Goal: Find specific page/section: Find specific page/section

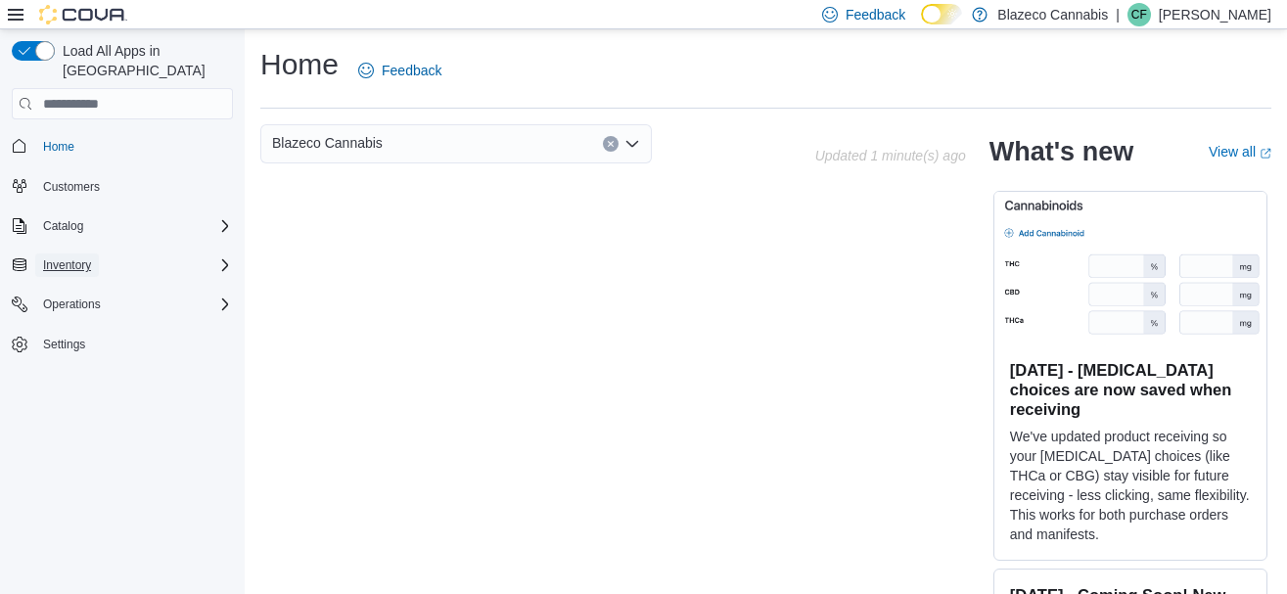
click at [44, 257] on span "Inventory" at bounding box center [67, 265] width 48 height 16
click at [71, 285] on span "Inventory Manager (Classic)" at bounding box center [108, 293] width 147 height 16
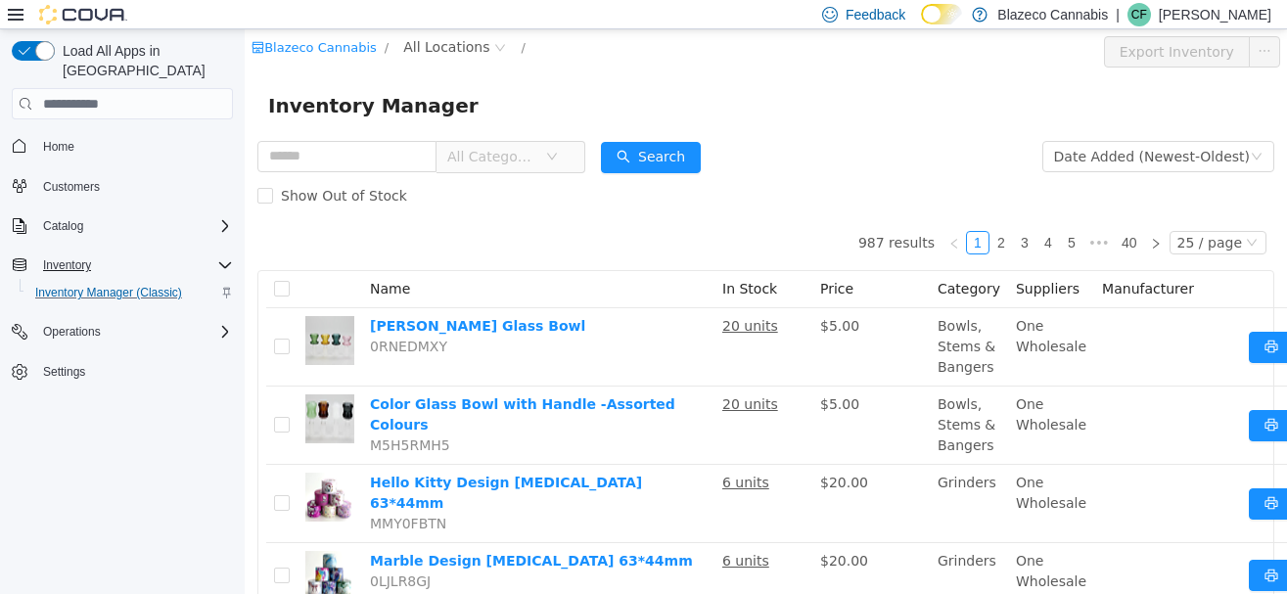
click at [545, 158] on span "All Categories" at bounding box center [496, 156] width 98 height 29
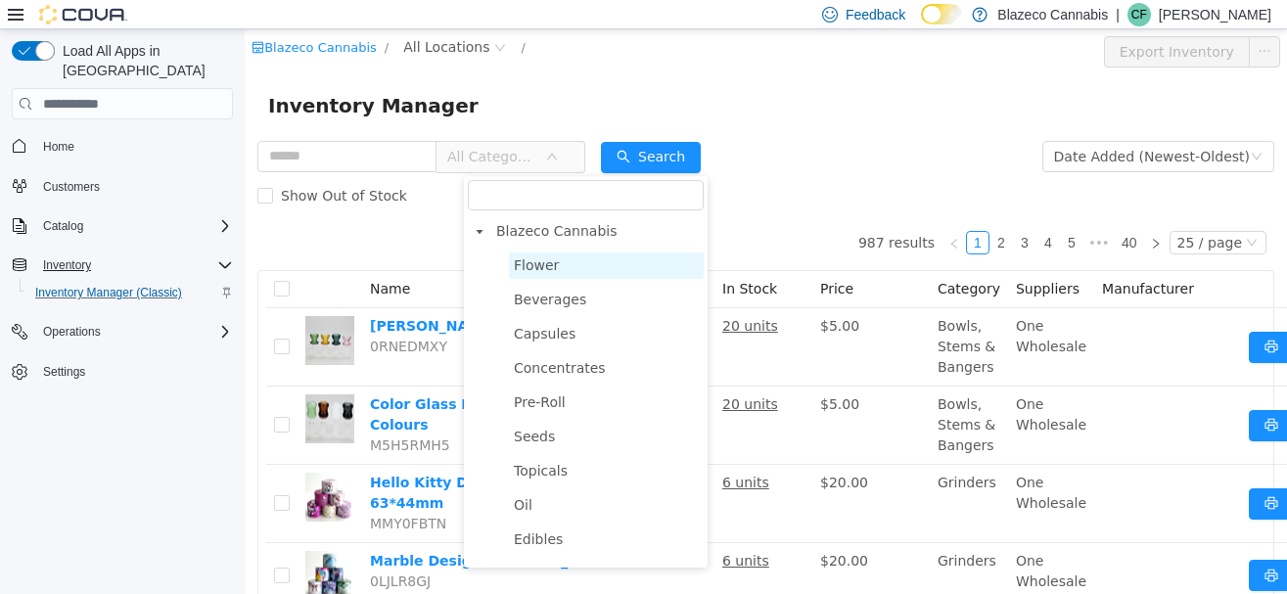
click at [573, 271] on span "Flower" at bounding box center [606, 266] width 195 height 26
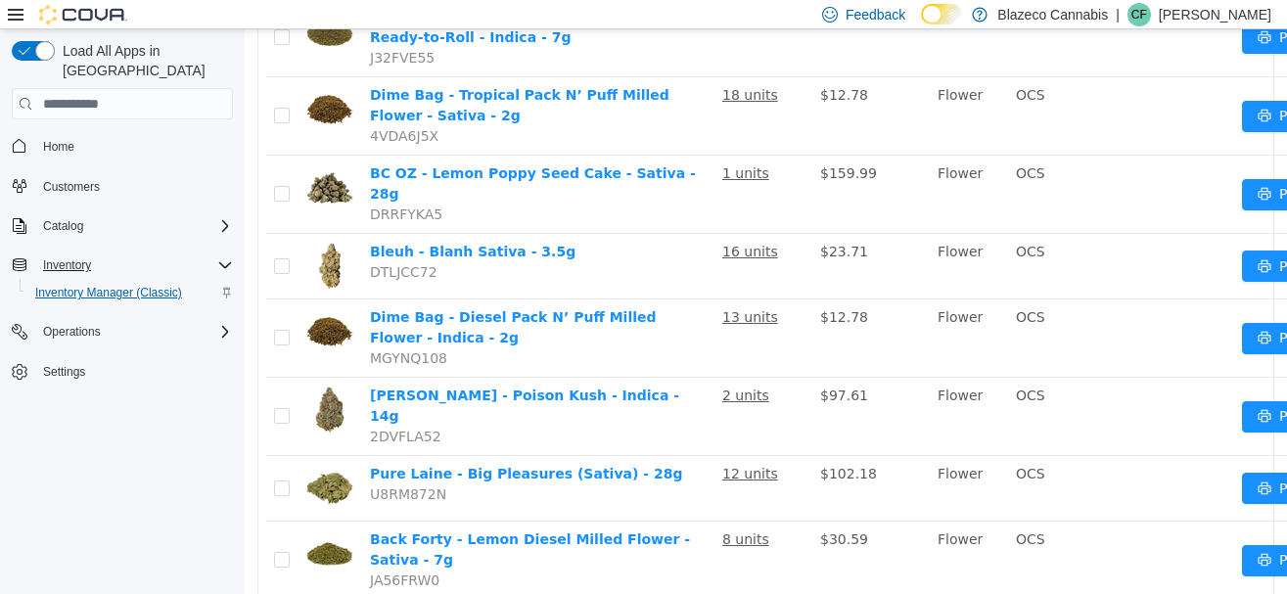
scroll to position [1486, 0]
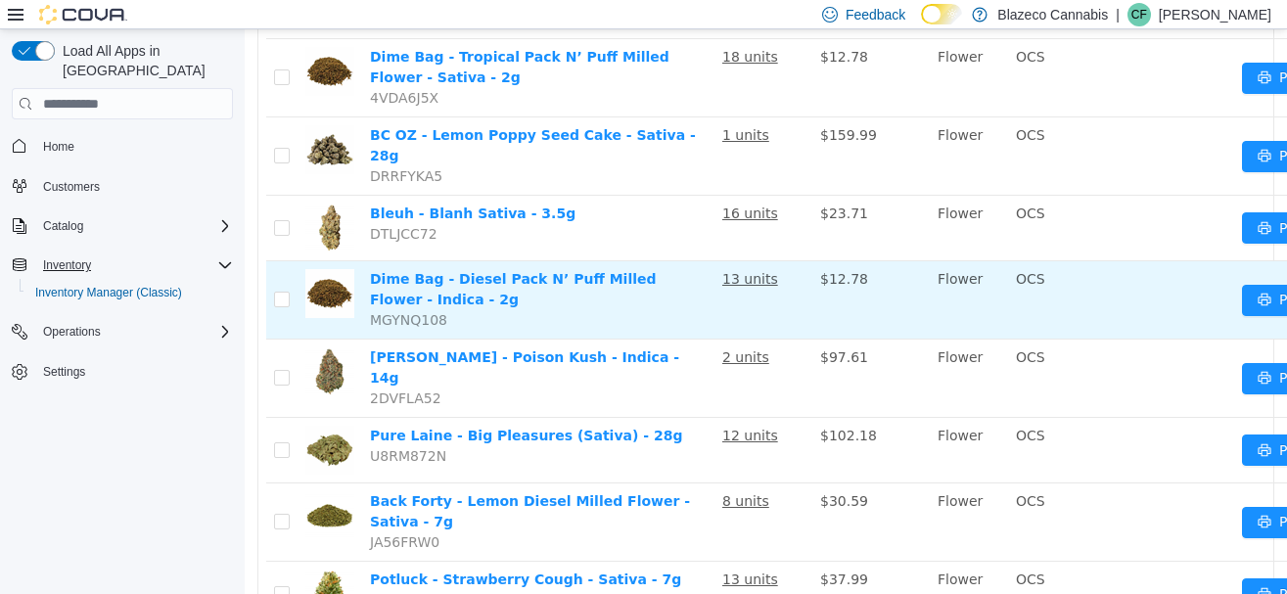
click at [507, 261] on td "Dime Bag - Diesel Pack N’ Puff Milled Flower - Indica - 2g MGYNQ108" at bounding box center [538, 300] width 352 height 78
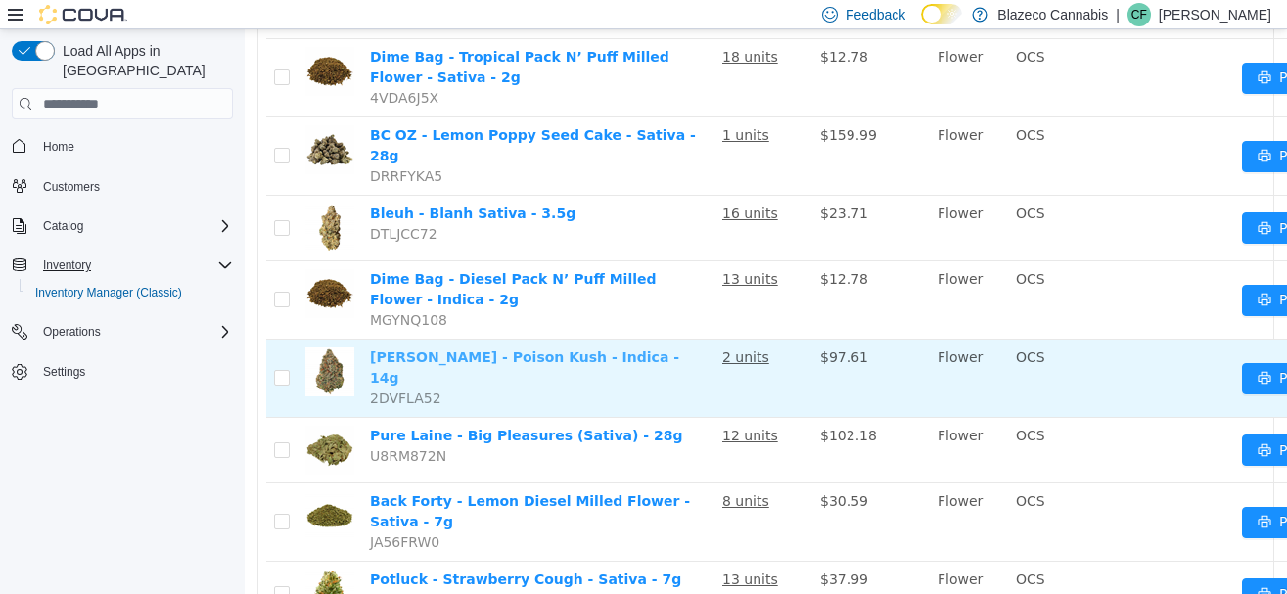
click at [559, 349] on link "[PERSON_NAME] - Poison Kush - Indica - 14g" at bounding box center [524, 367] width 309 height 36
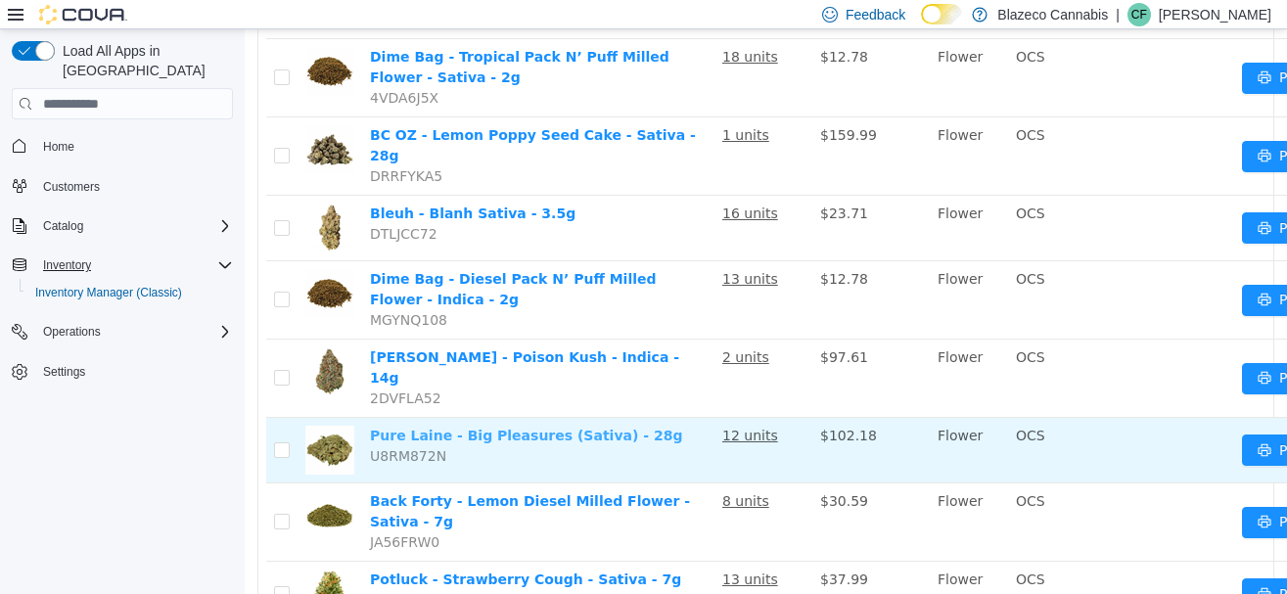
click at [629, 428] on link "Pure Laine - Big Pleasures (Sativa) - 28g" at bounding box center [526, 436] width 312 height 16
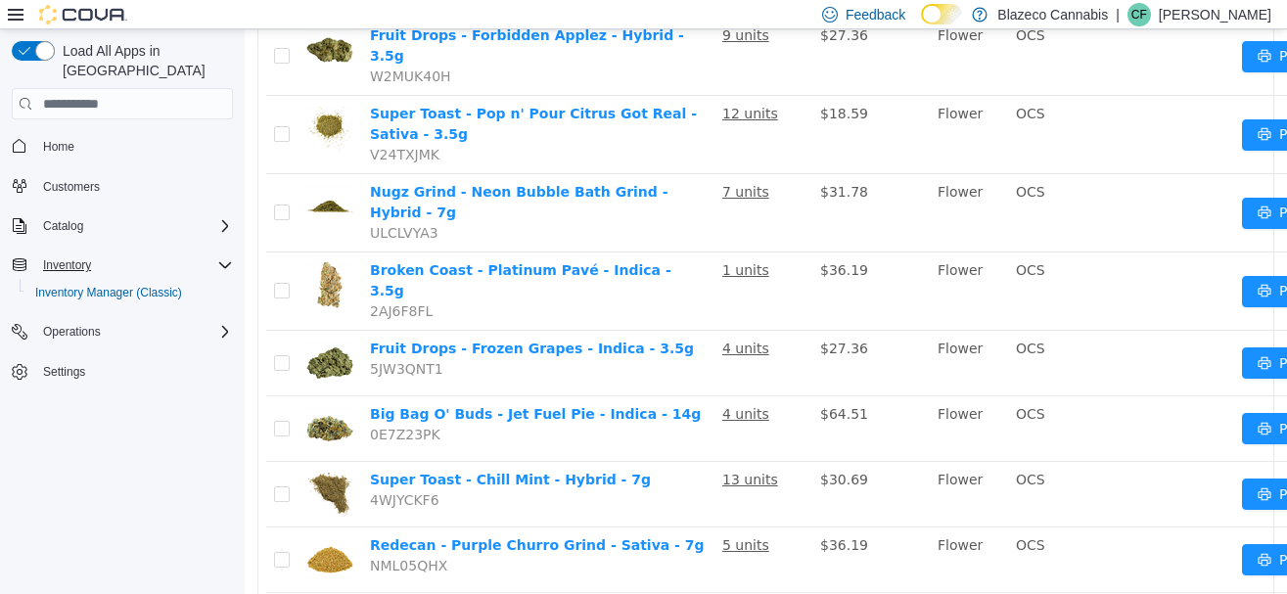
scroll to position [1486, 0]
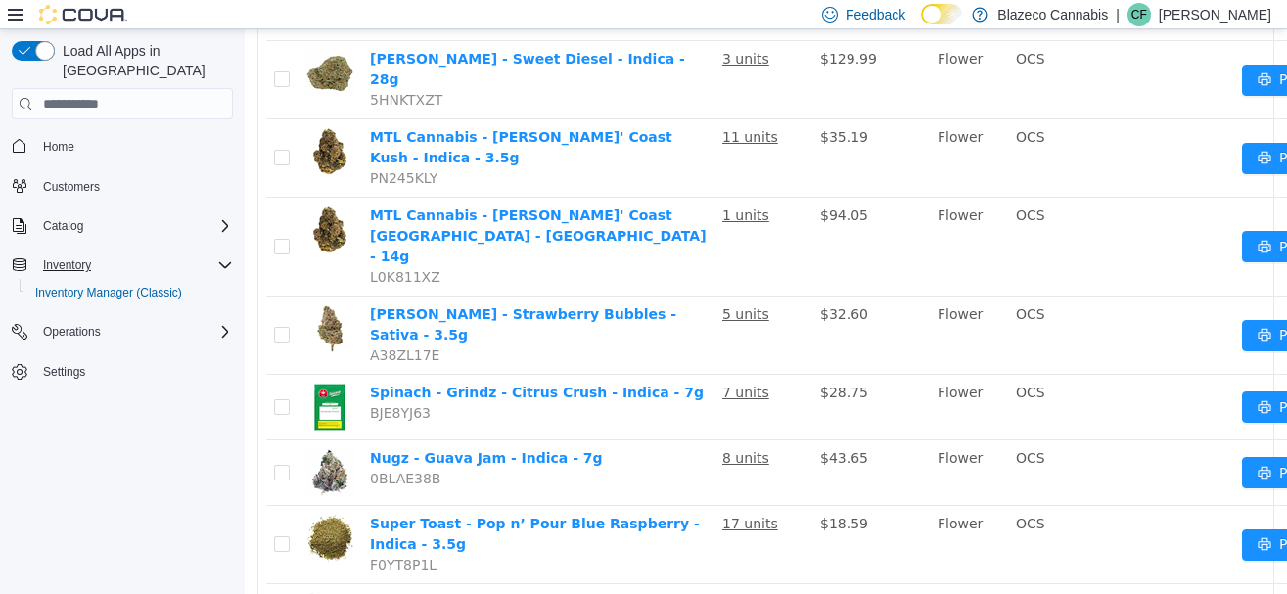
scroll to position [1473, 0]
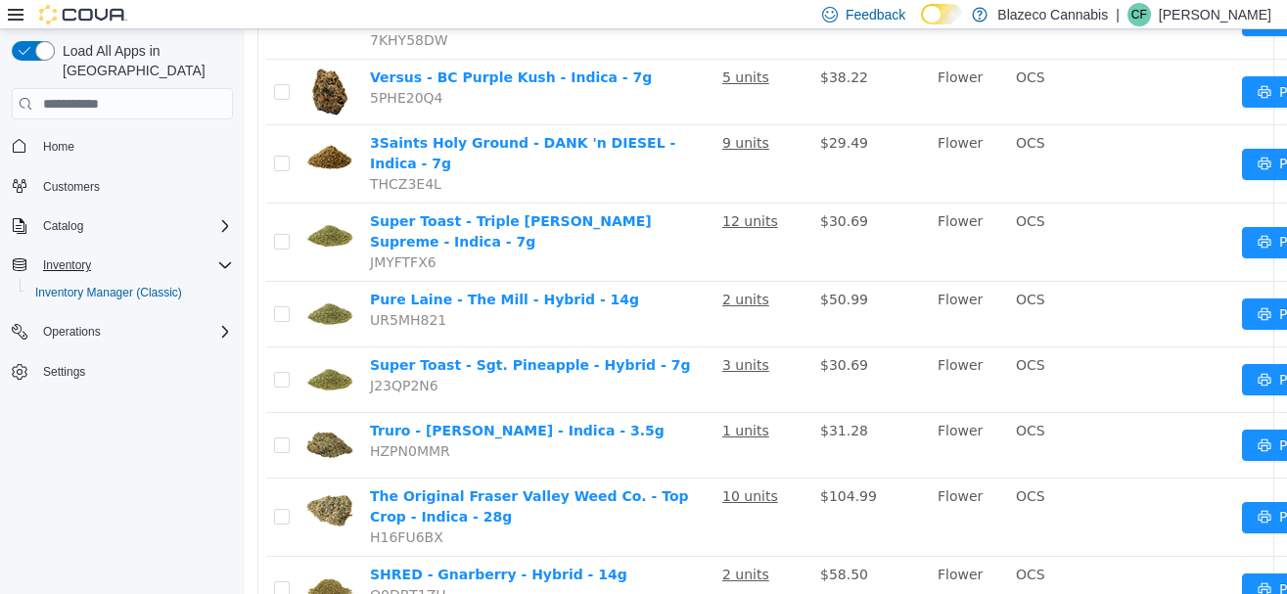
scroll to position [1213, 0]
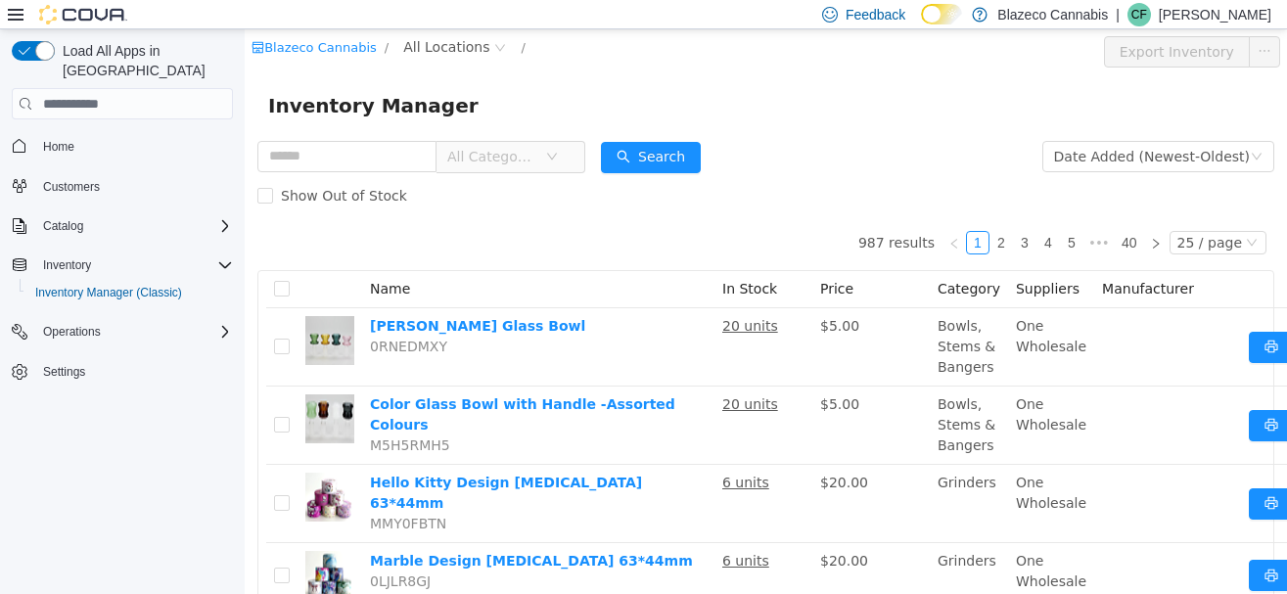
click at [558, 162] on icon "icon: down" at bounding box center [552, 157] width 12 height 12
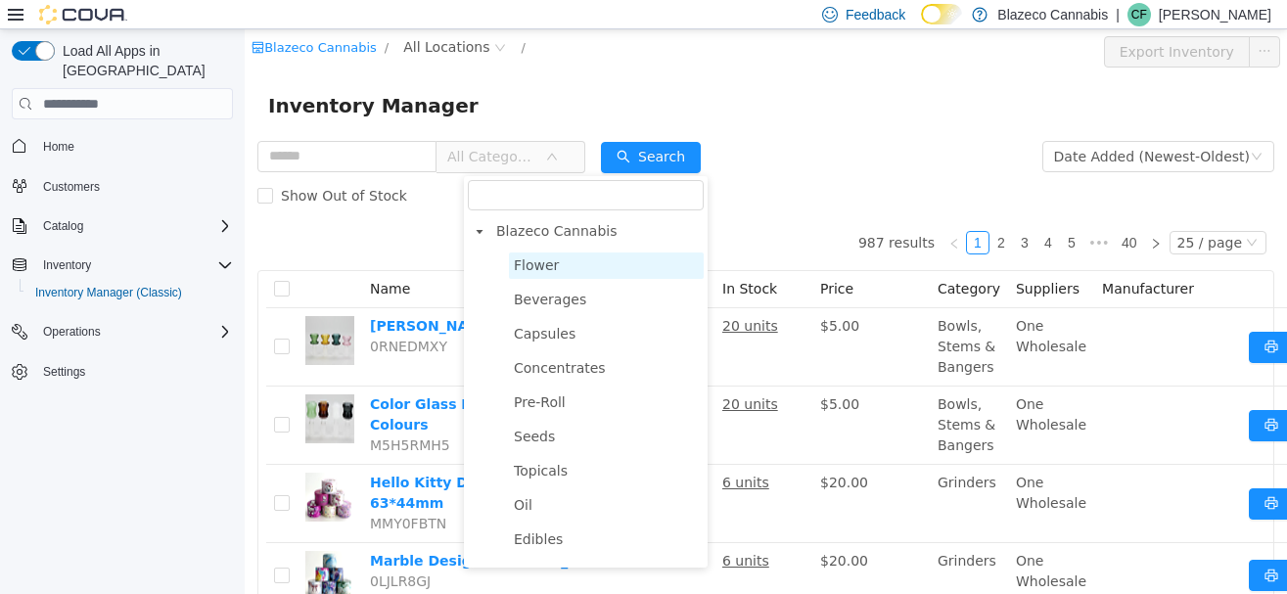
click at [537, 277] on span "Flower" at bounding box center [606, 266] width 195 height 26
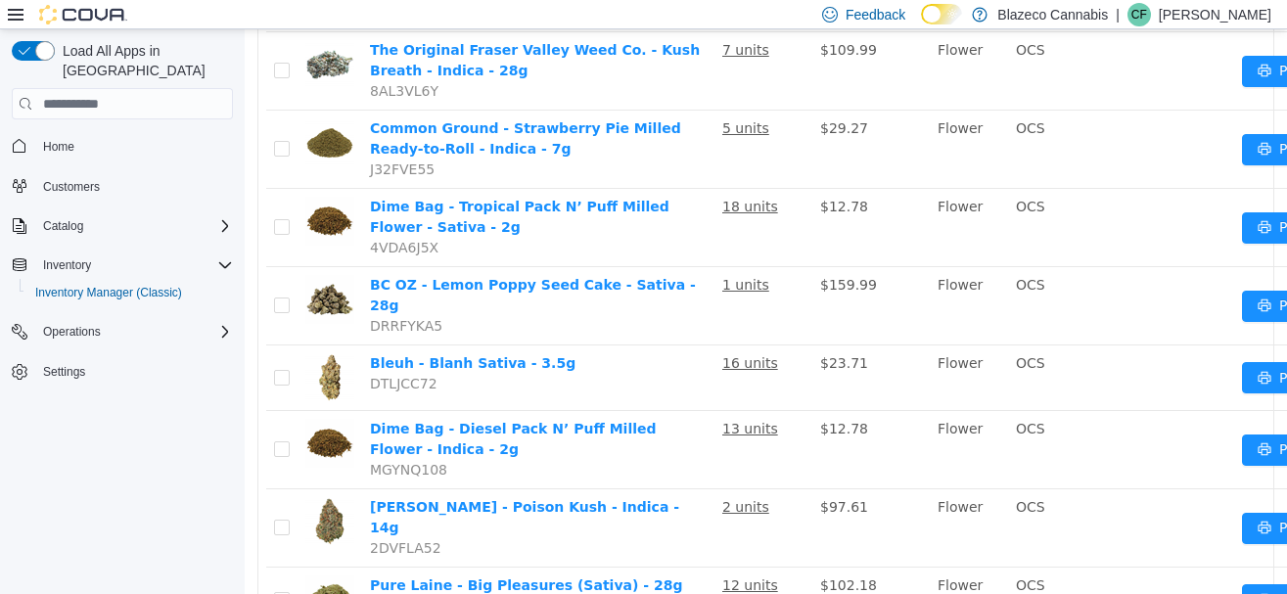
scroll to position [1486, 0]
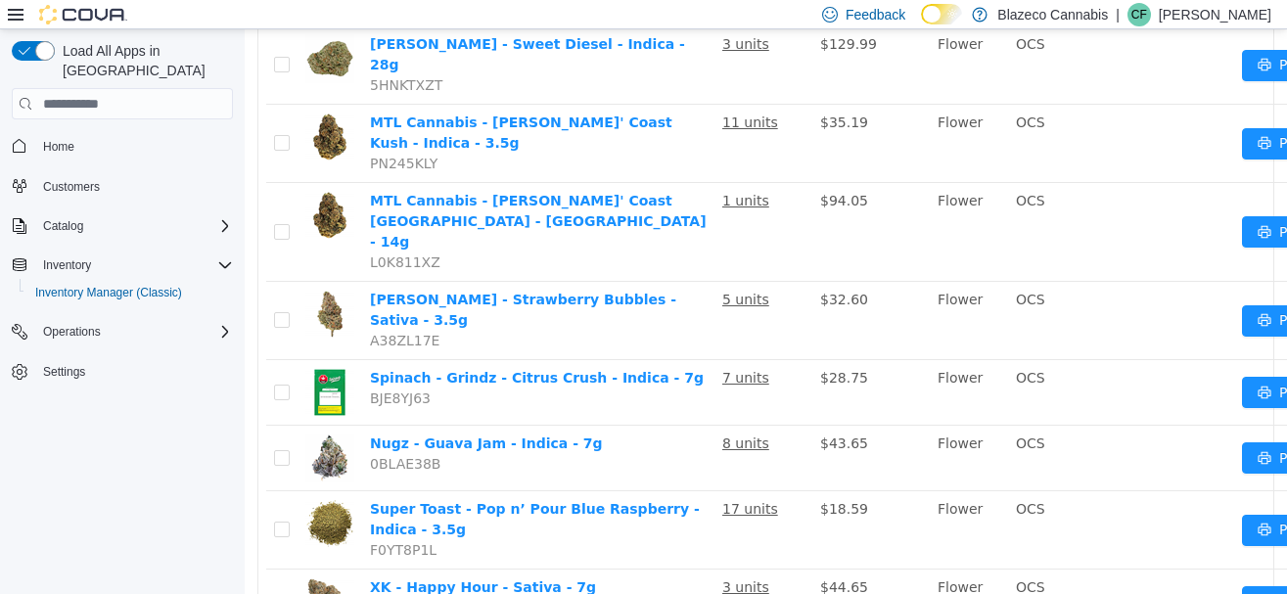
scroll to position [1473, 0]
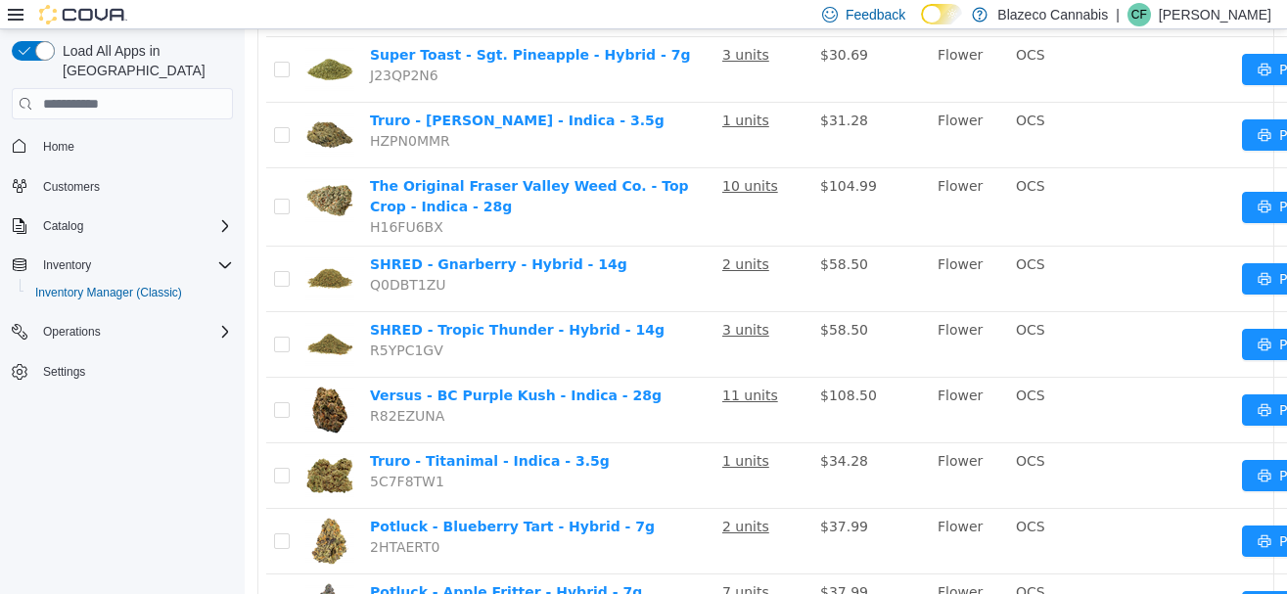
scroll to position [1448, 0]
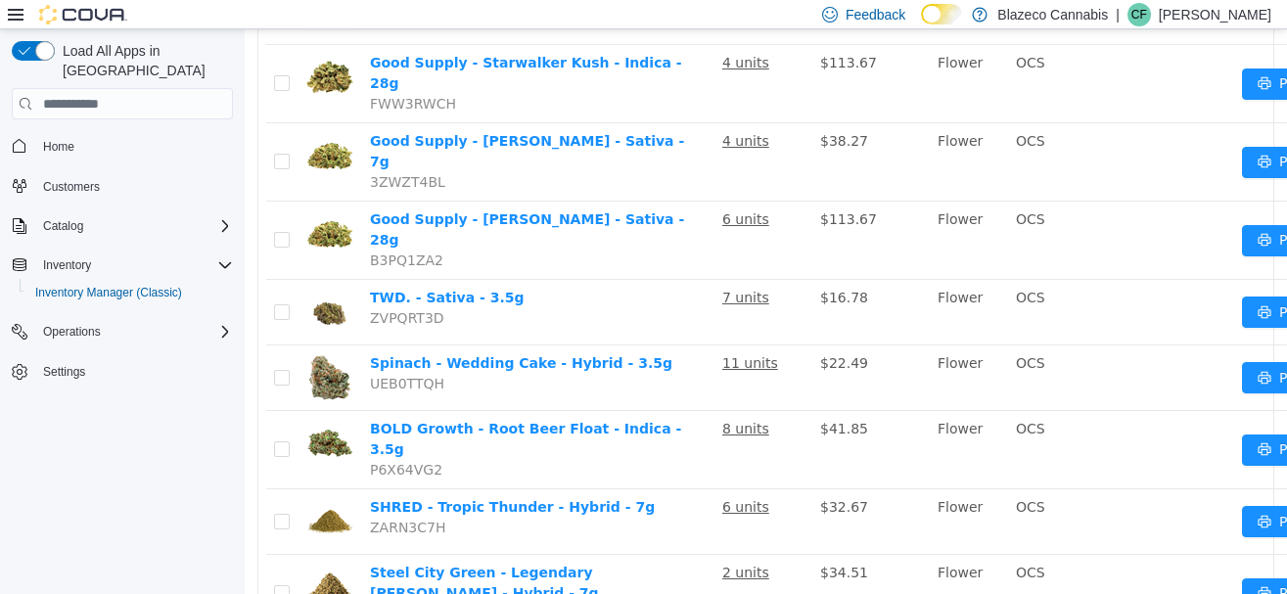
scroll to position [1211, 0]
